Goal: Find specific page/section

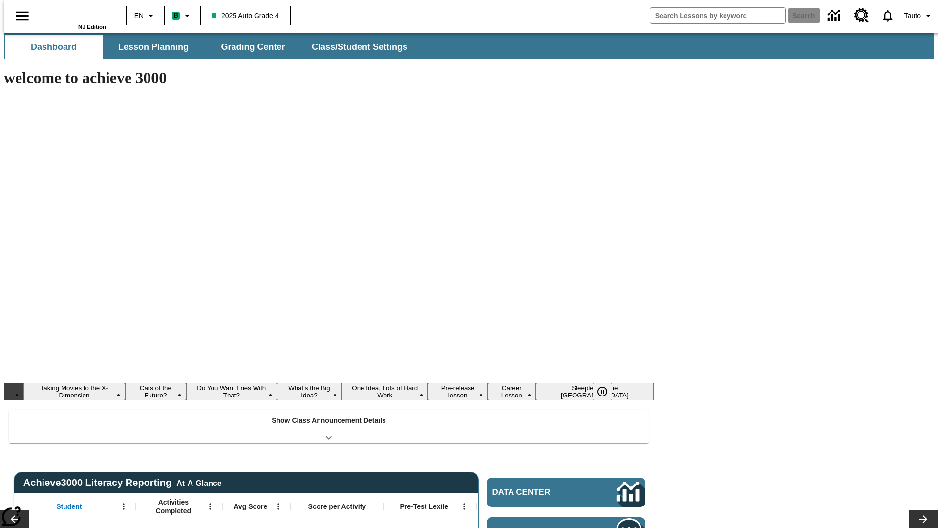
type input "-1"
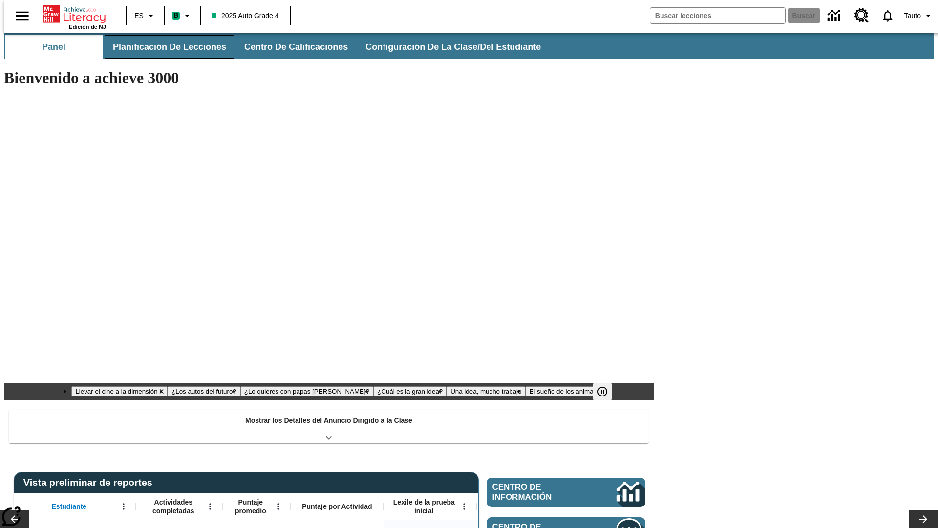
click at [164, 47] on button "Planificación de lecciones" at bounding box center [170, 46] width 130 height 23
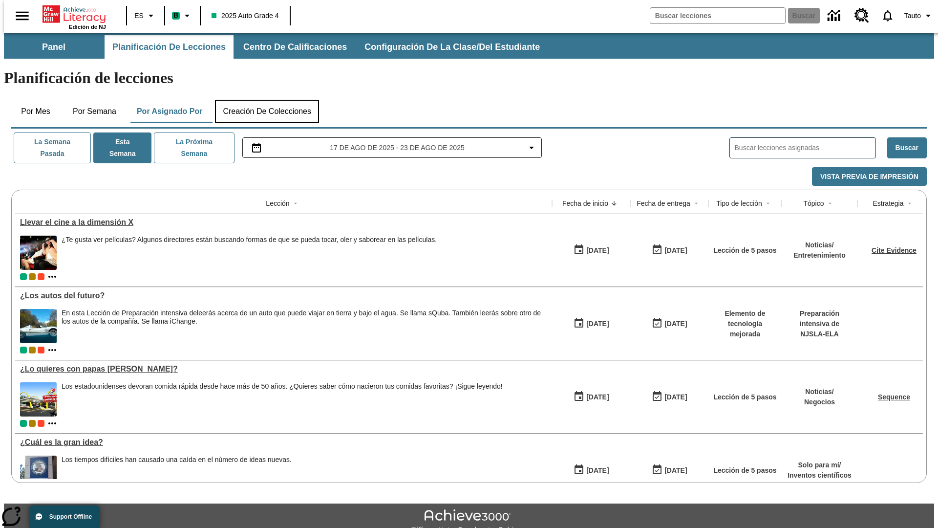
click at [267, 100] on button "Creación de colecciones" at bounding box center [267, 111] width 104 height 23
